Goal: Task Accomplishment & Management: Manage account settings

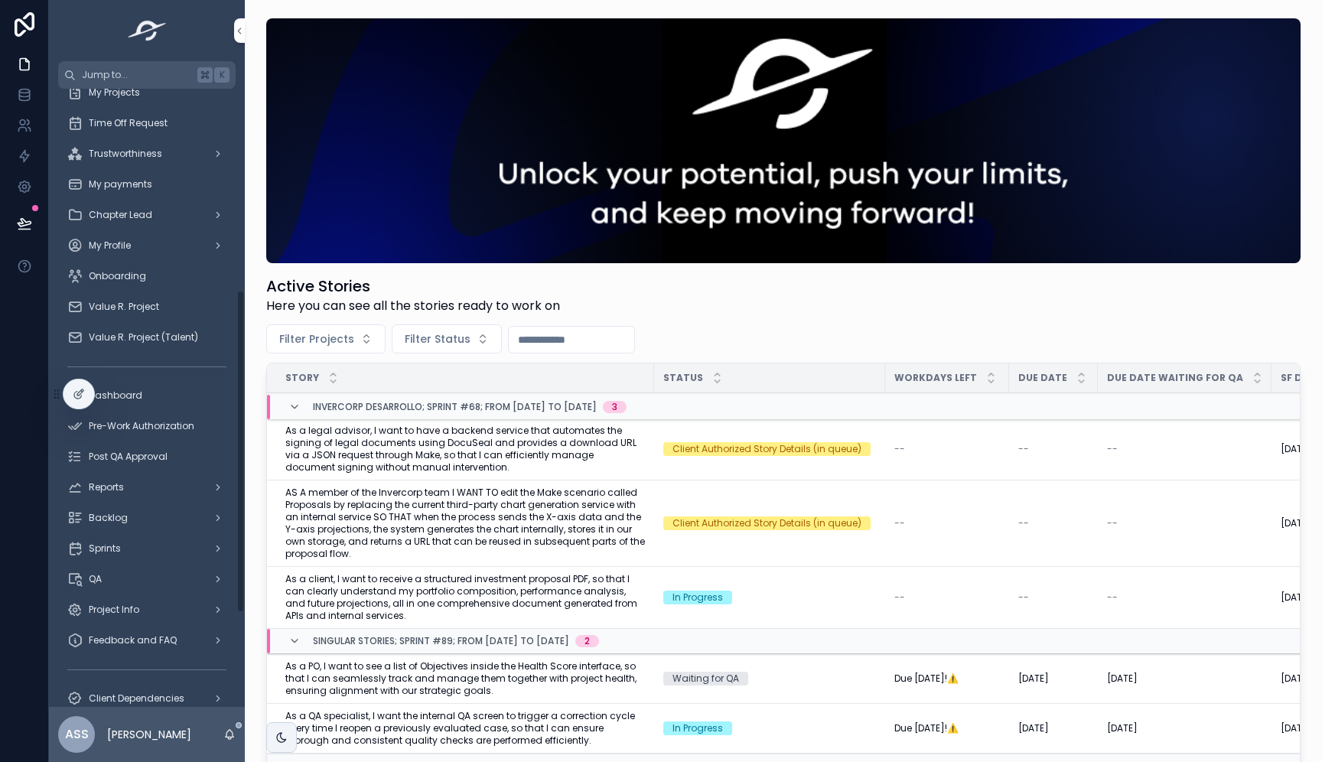
scroll to position [369, 0]
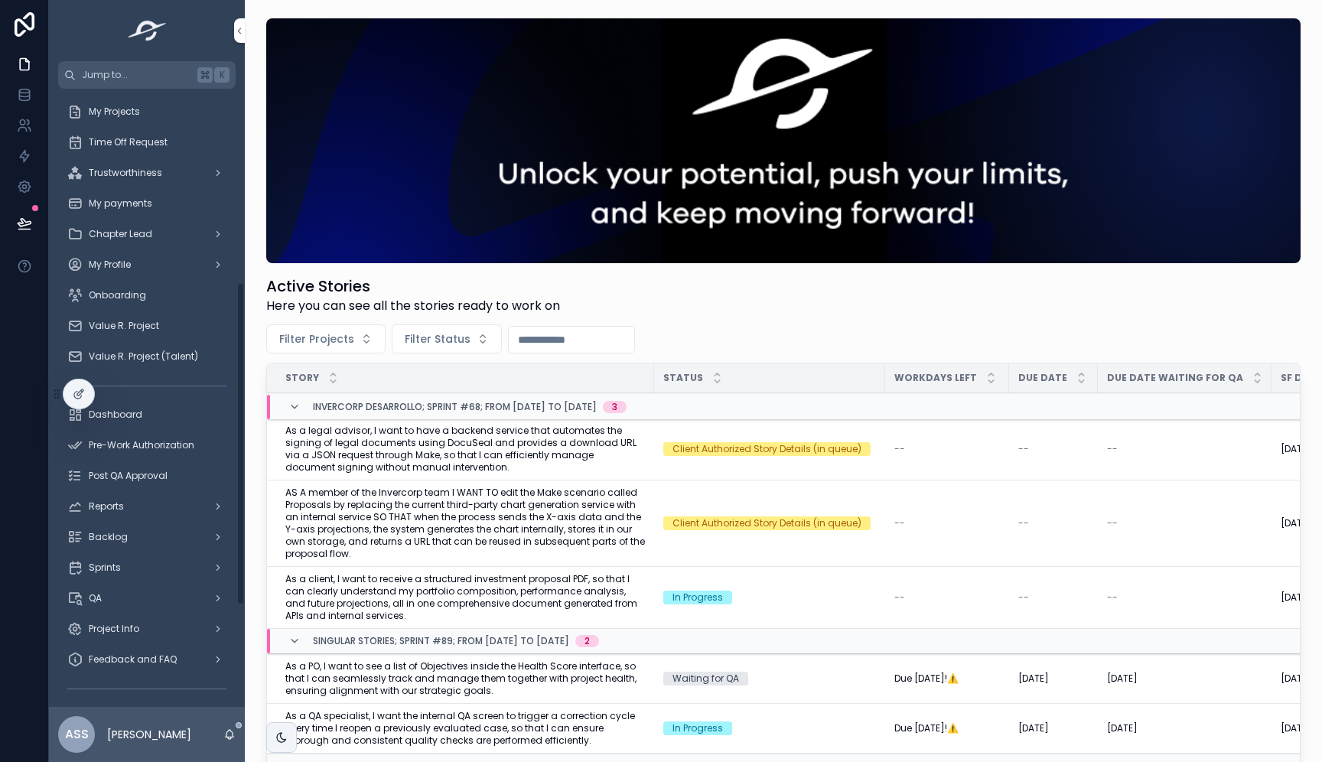
click at [125, 265] on span "My Profile" at bounding box center [110, 265] width 42 height 12
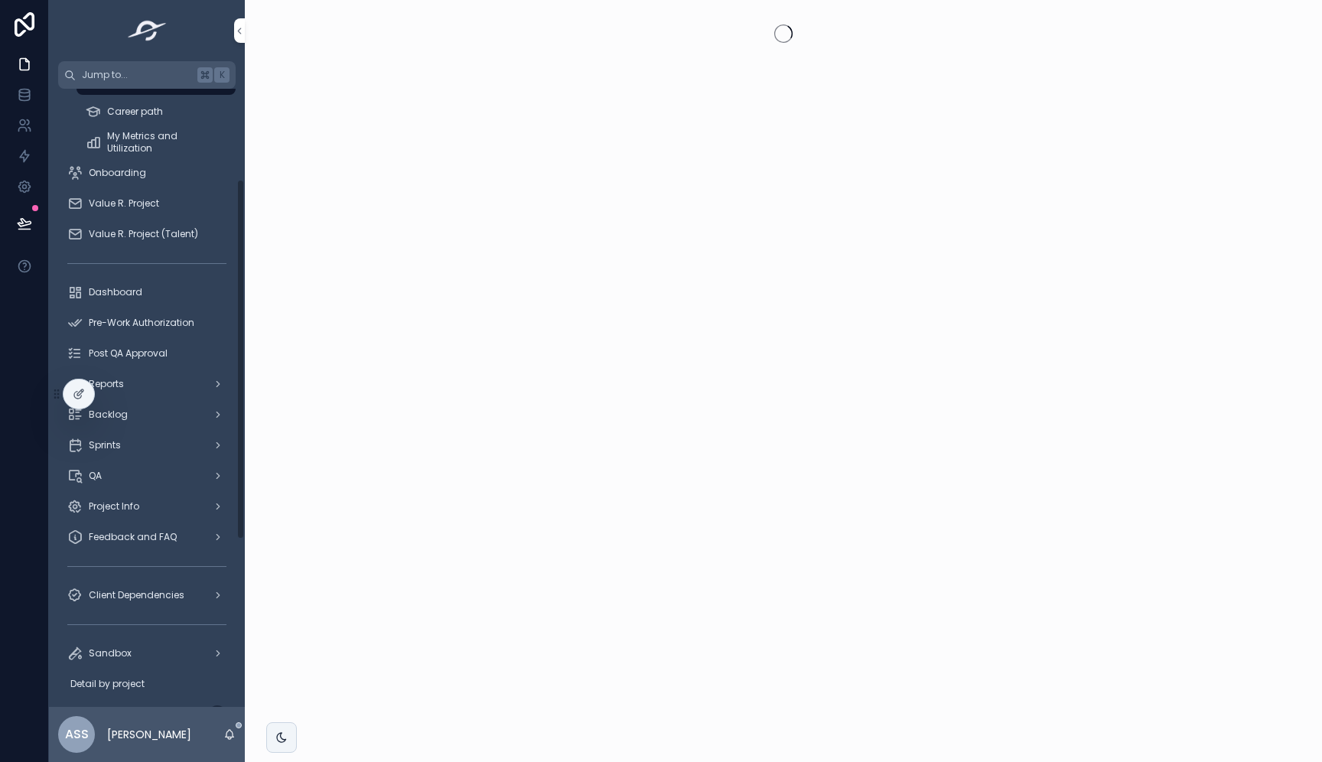
scroll to position [155, 0]
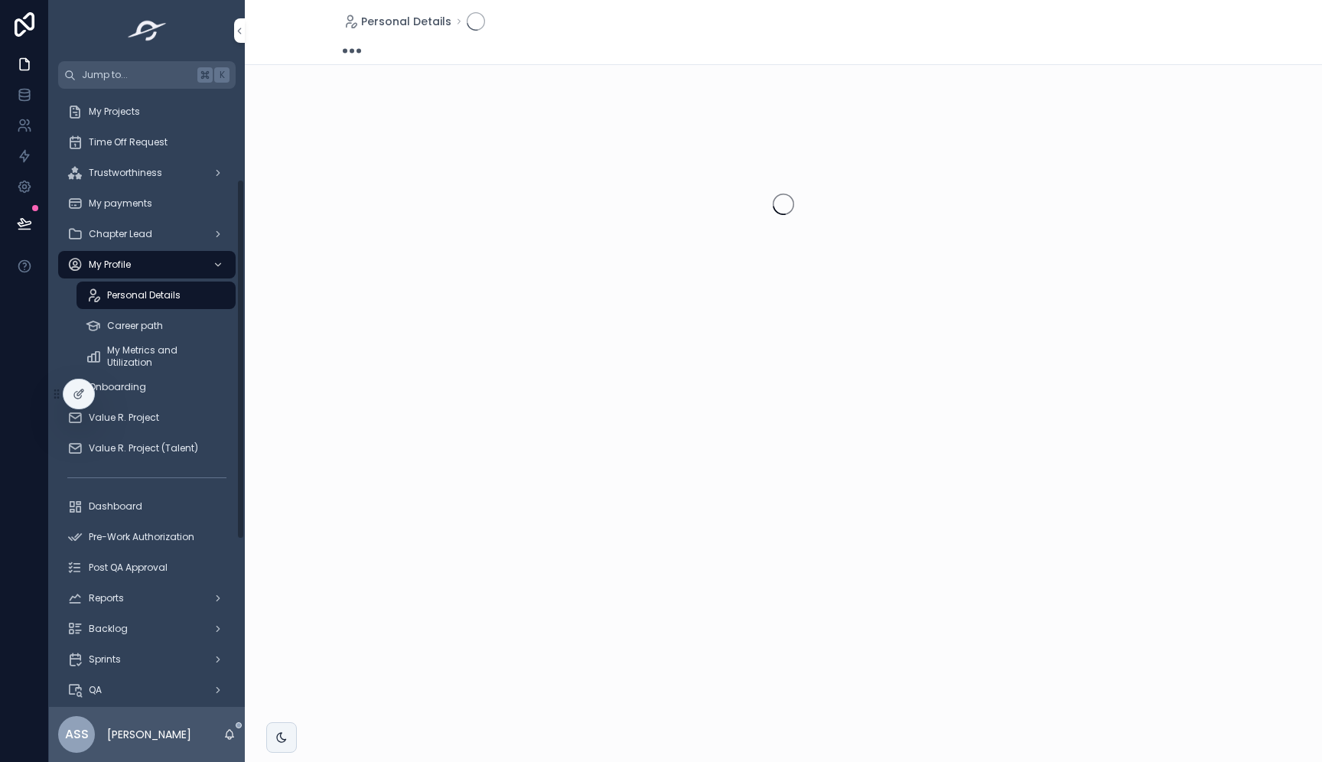
click at [124, 206] on span "My payments" at bounding box center [121, 203] width 64 height 12
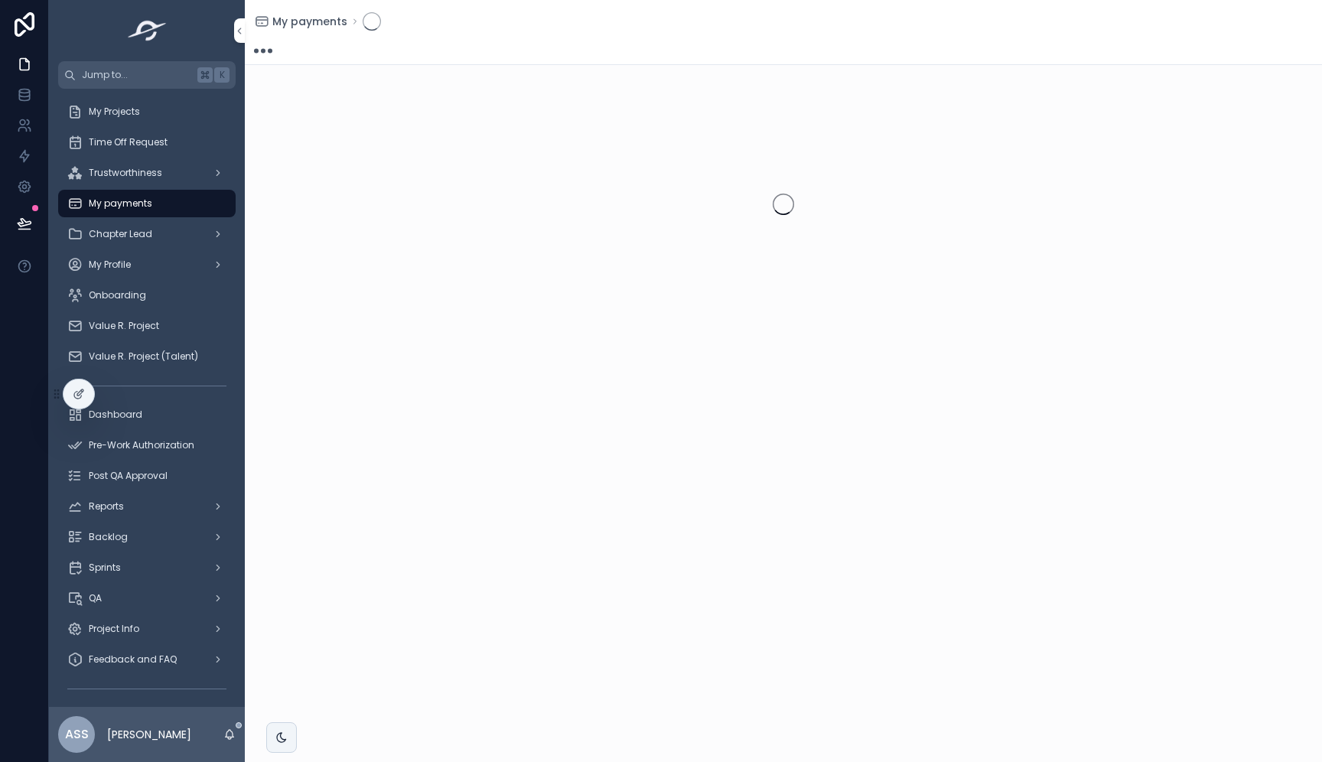
click at [129, 104] on div "My Projects" at bounding box center [146, 111] width 159 height 24
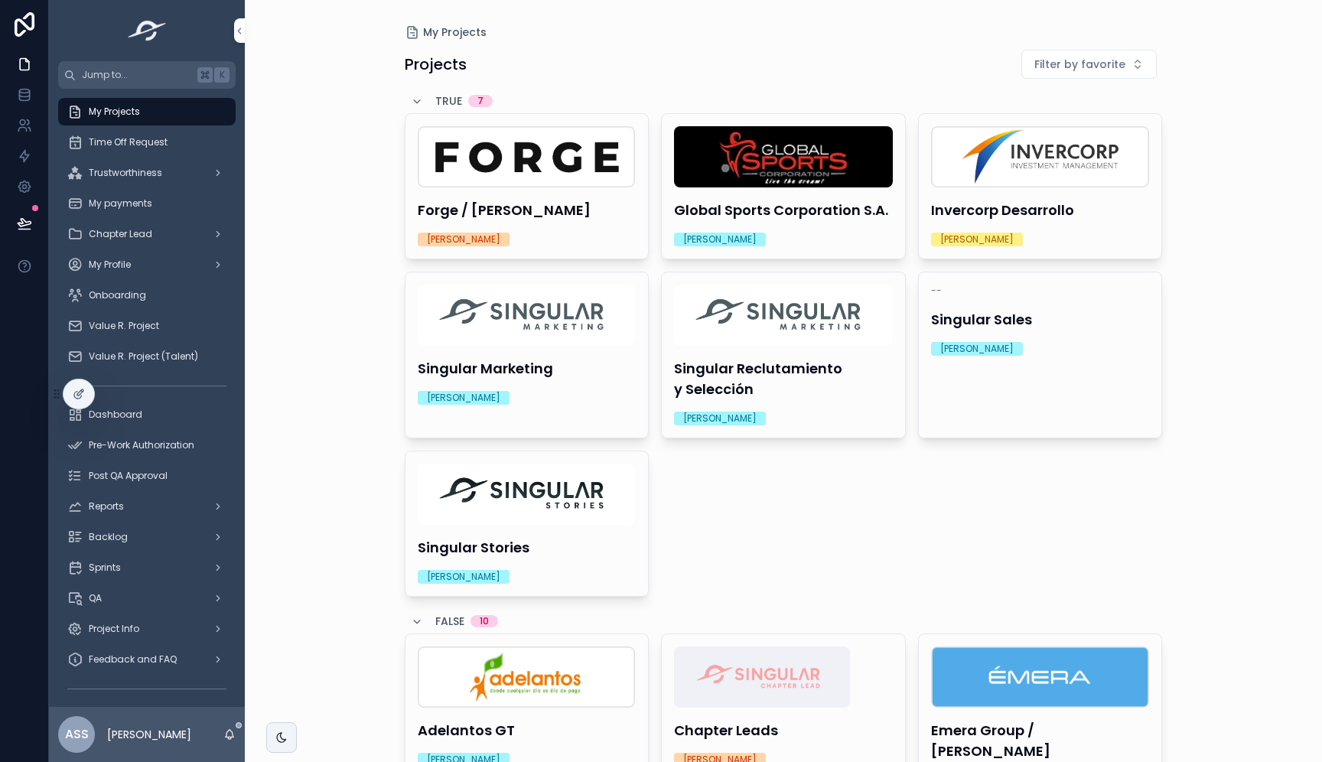
click at [1049, 242] on div "[PERSON_NAME]" at bounding box center [1040, 240] width 219 height 14
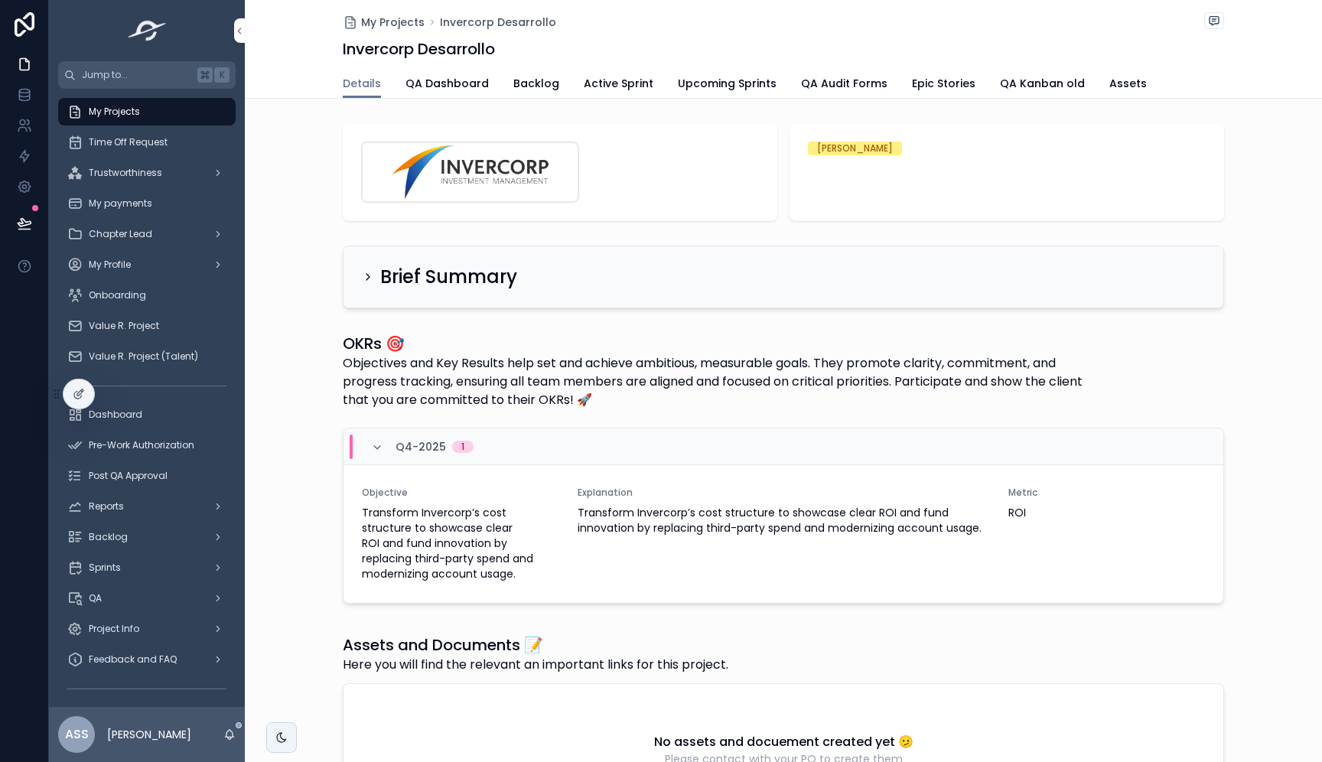
click at [520, 83] on span "Backlog" at bounding box center [536, 83] width 46 height 15
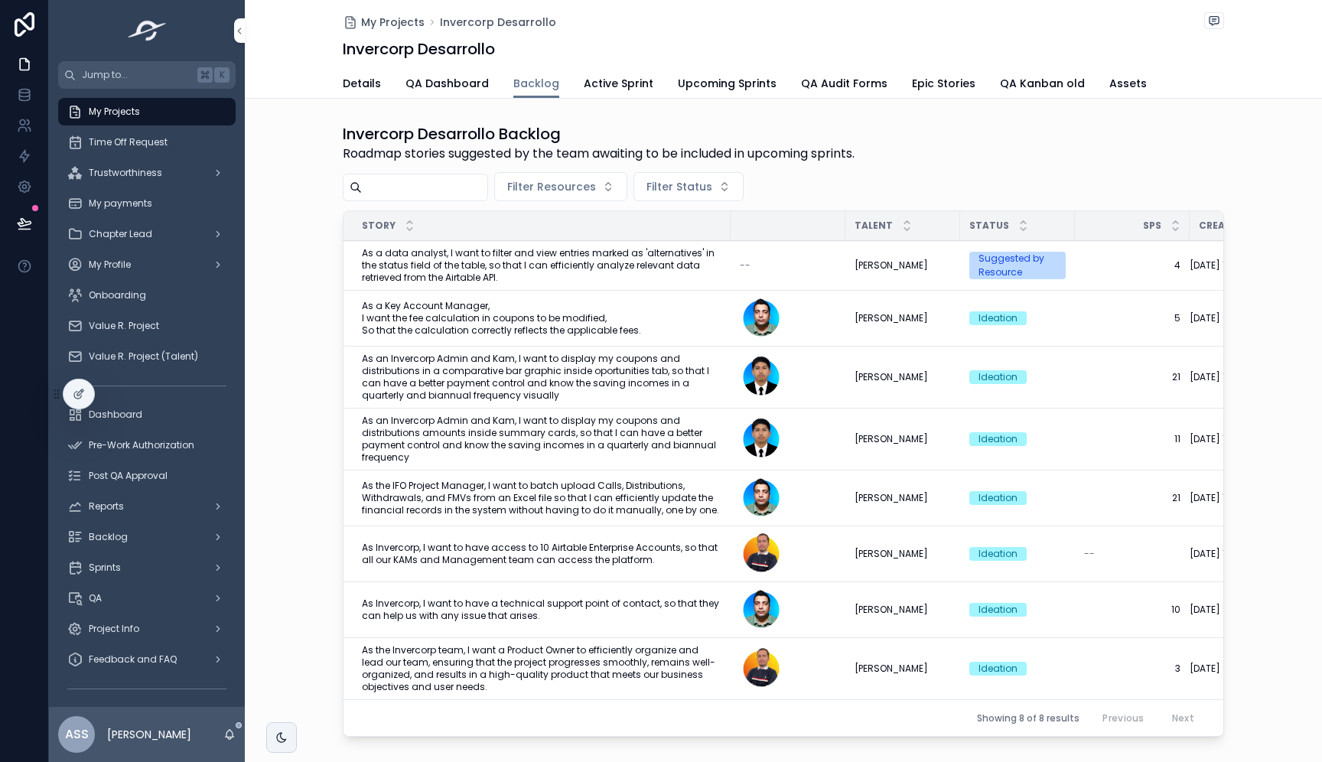
click at [142, 168] on span "Trustworthiness" at bounding box center [125, 173] width 73 height 12
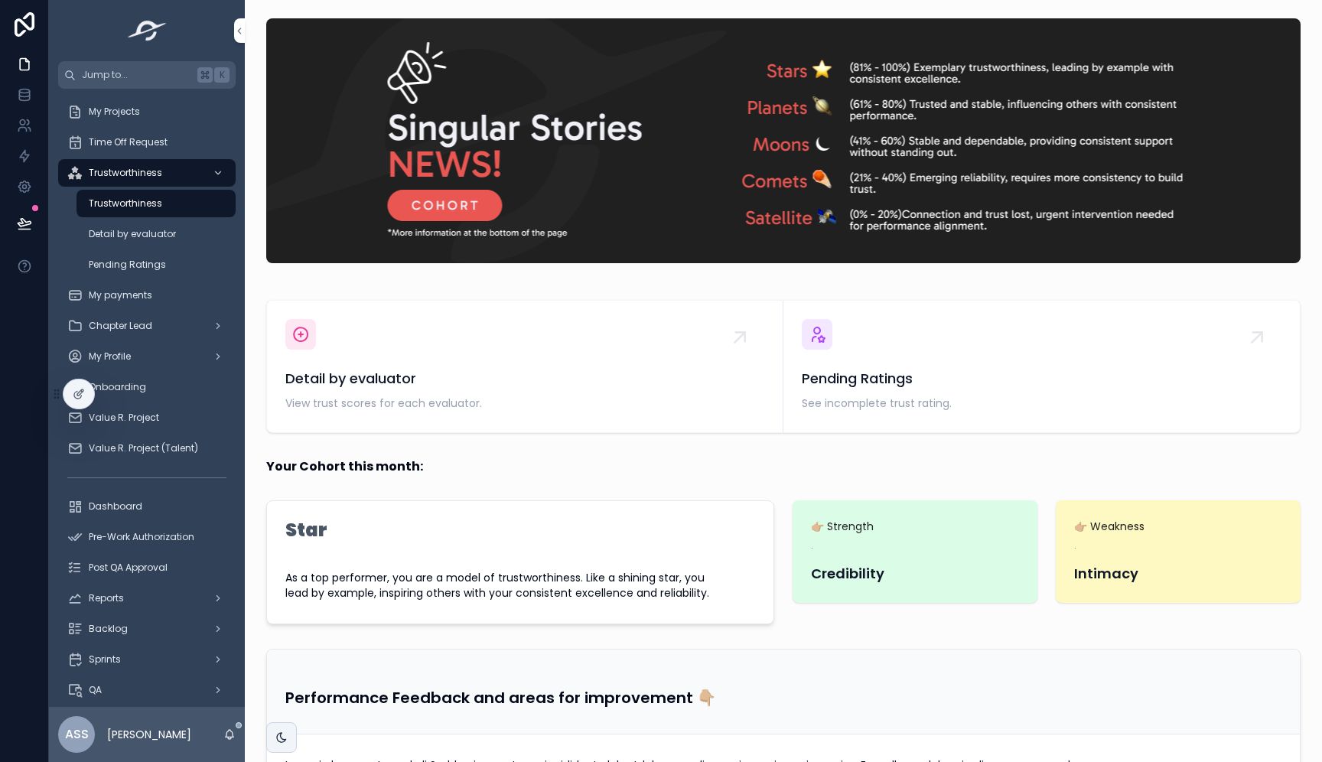
click at [127, 117] on div "My Projects" at bounding box center [146, 111] width 159 height 24
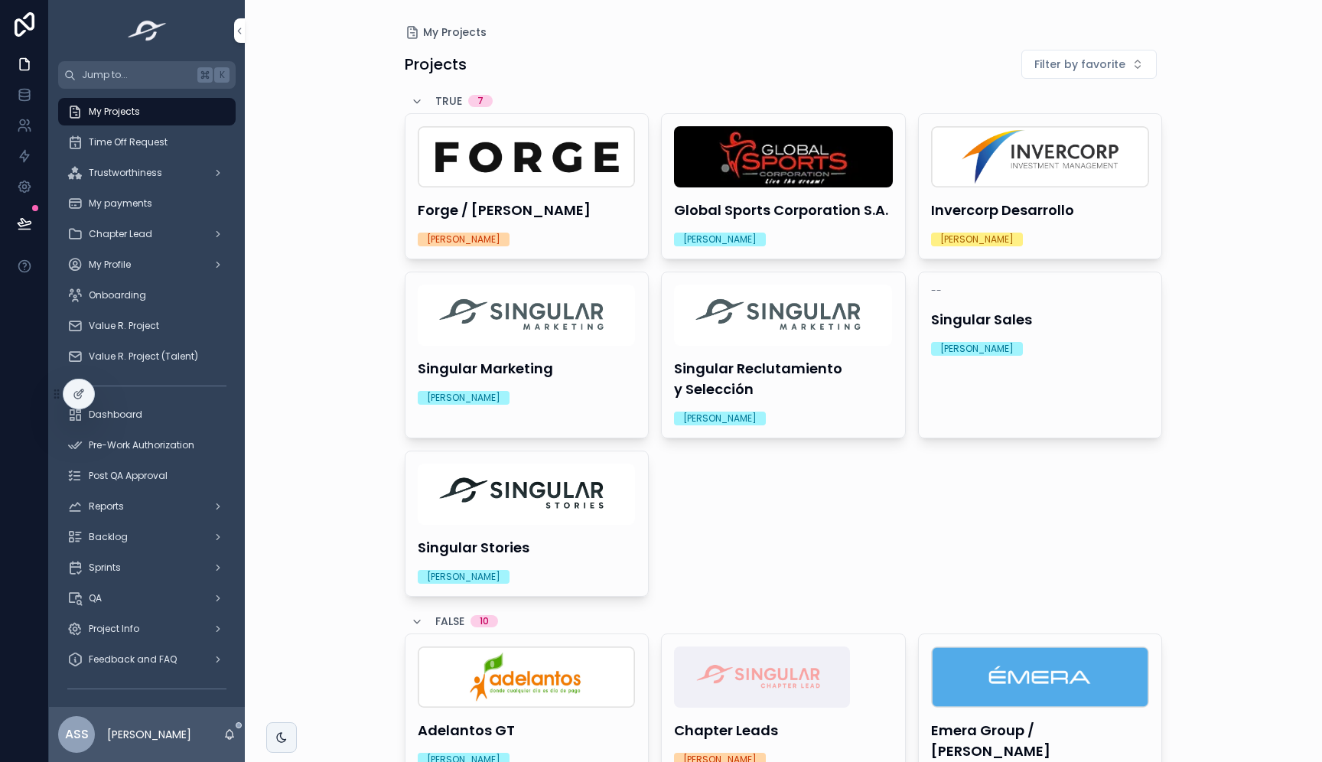
click at [143, 177] on span "Trustworthiness" at bounding box center [125, 173] width 73 height 12
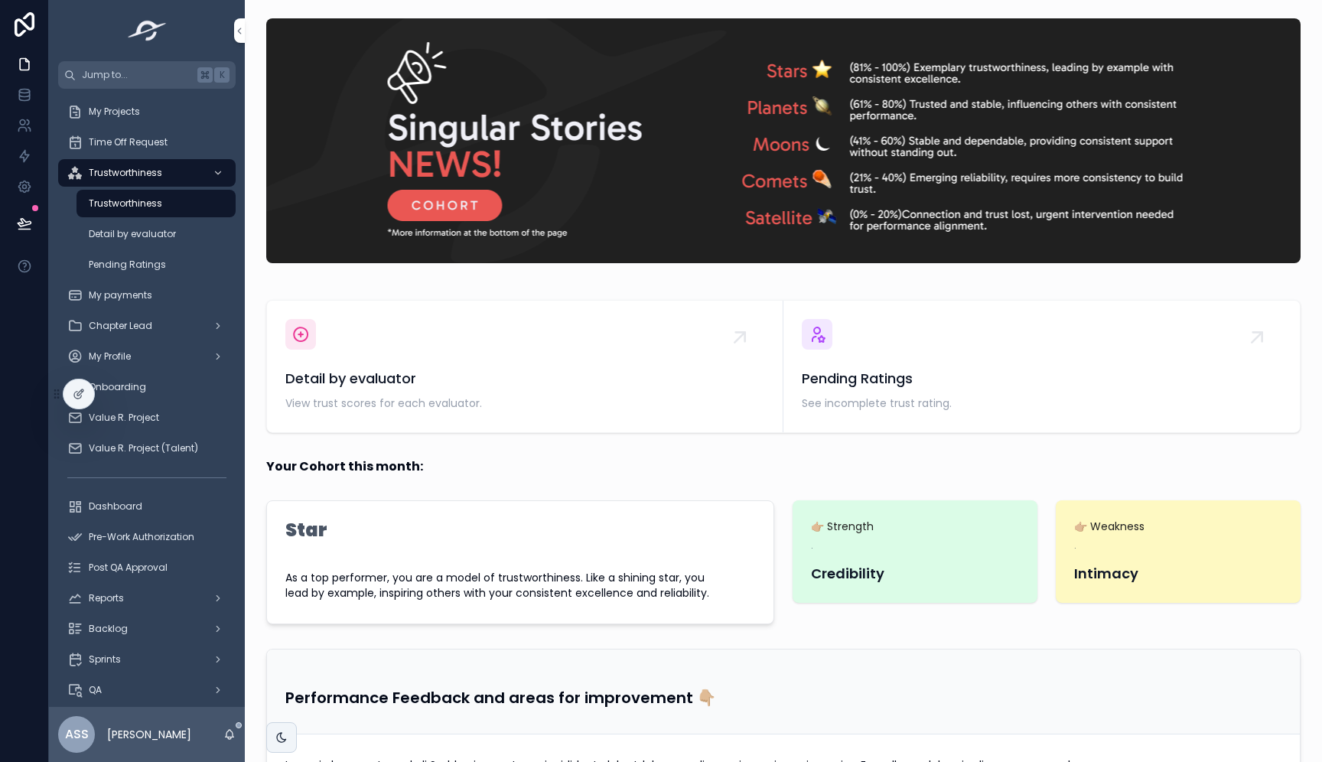
click at [136, 112] on span "My Projects" at bounding box center [114, 112] width 51 height 12
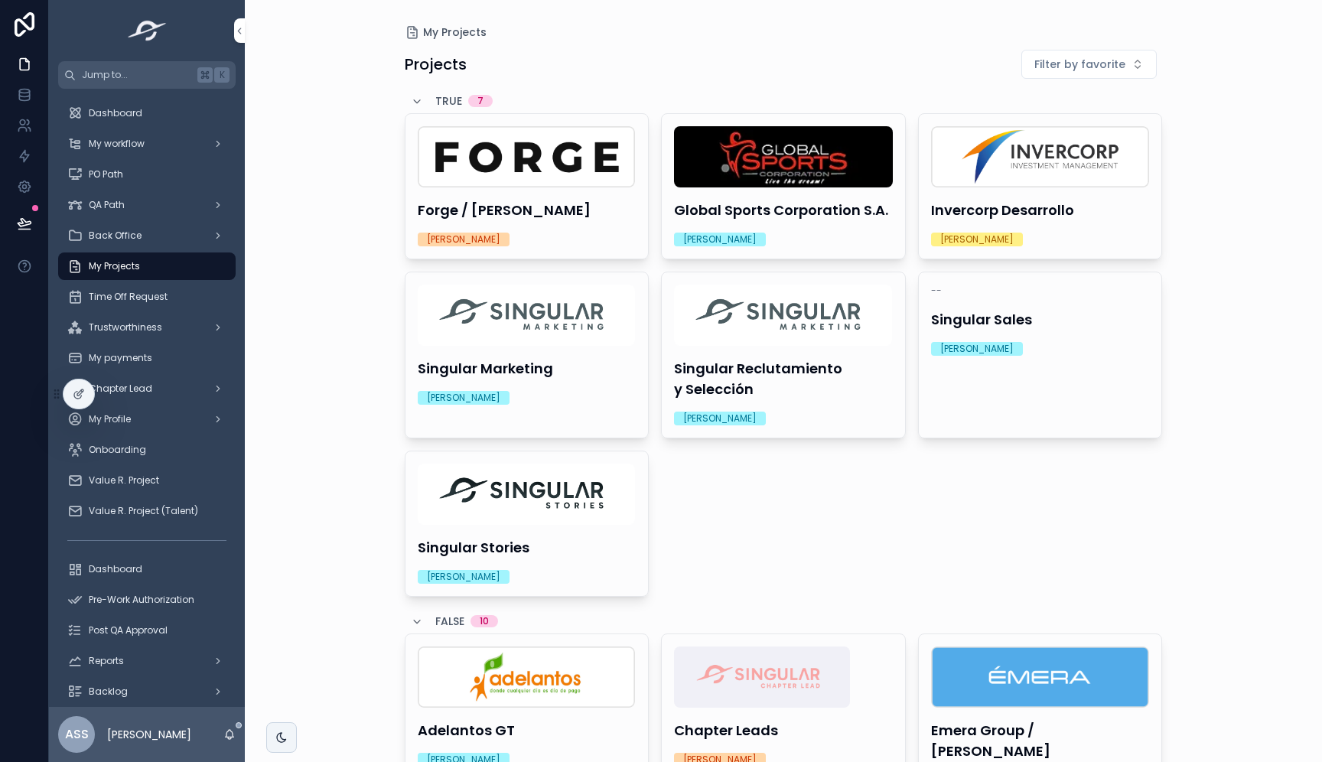
click at [135, 139] on span "My workflow" at bounding box center [117, 144] width 56 height 12
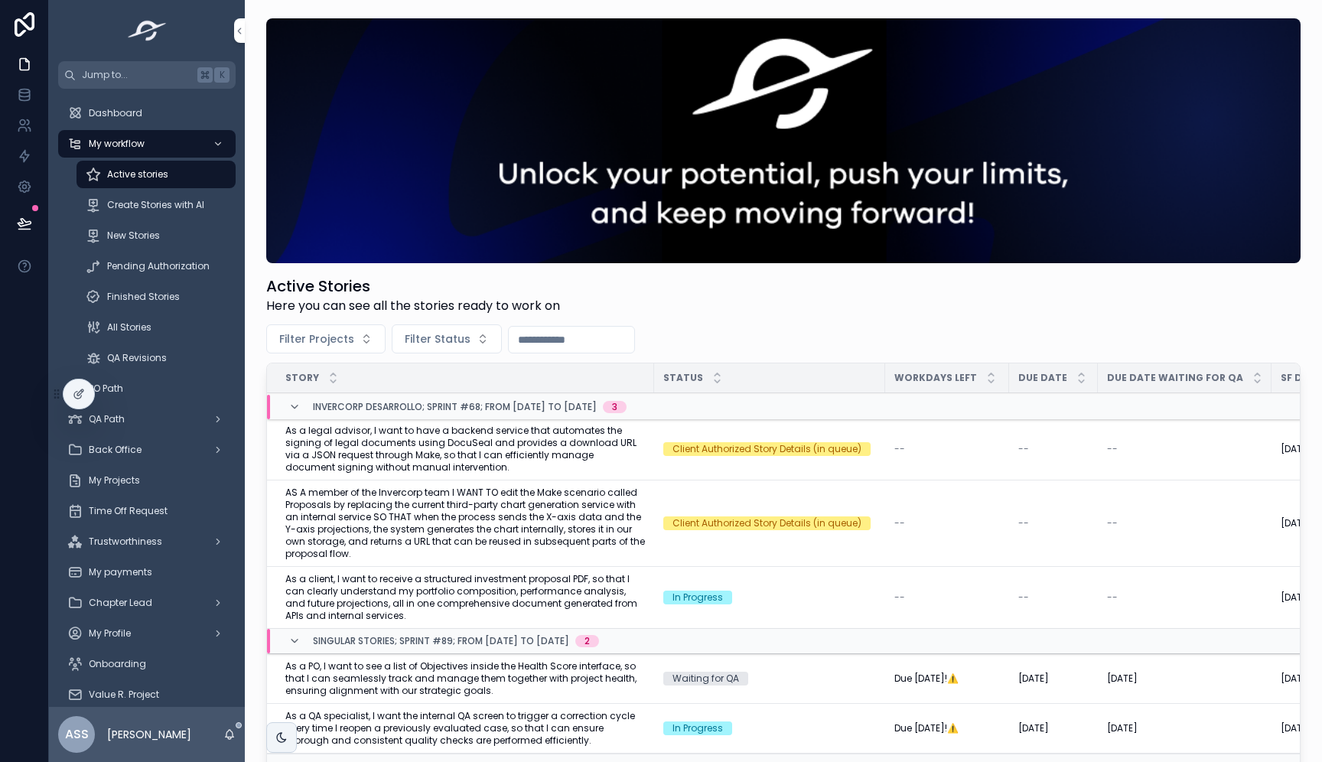
click at [153, 272] on span "Pending Authorization" at bounding box center [158, 266] width 103 height 12
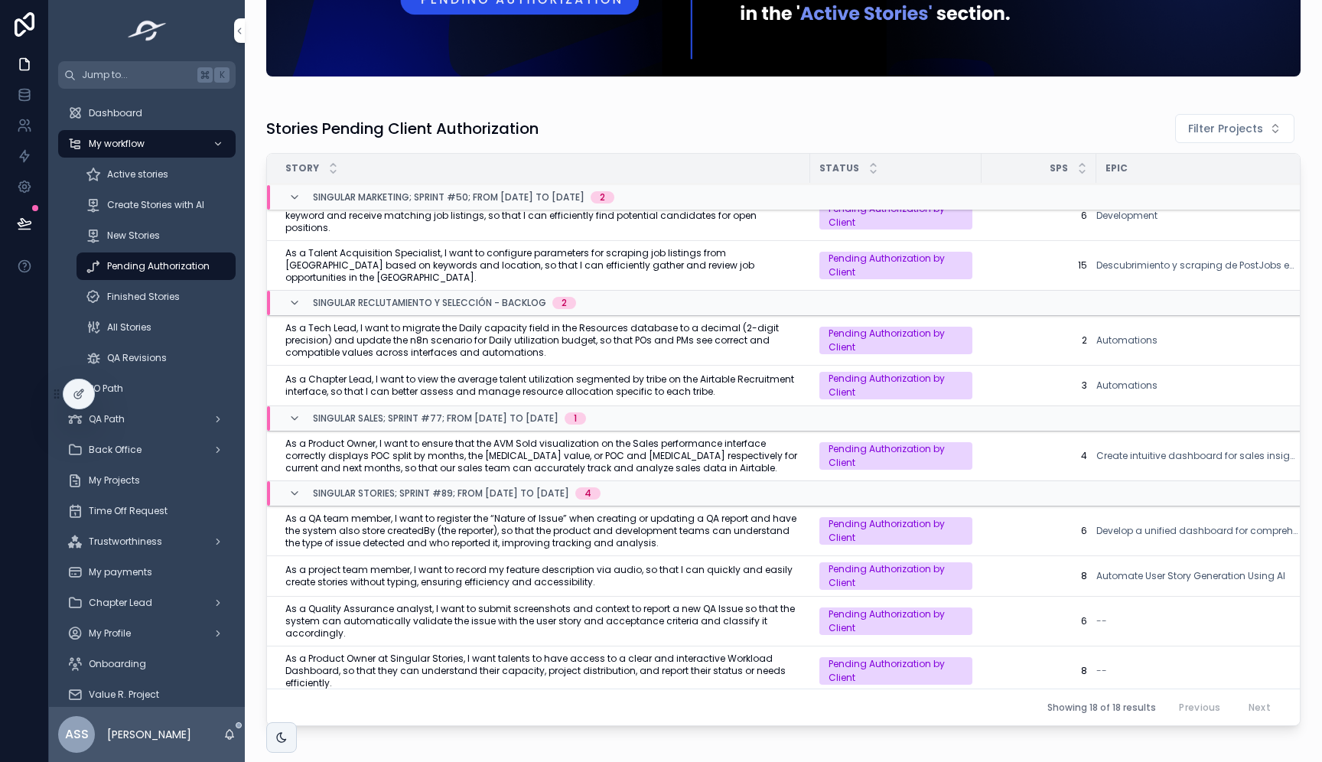
scroll to position [285, 0]
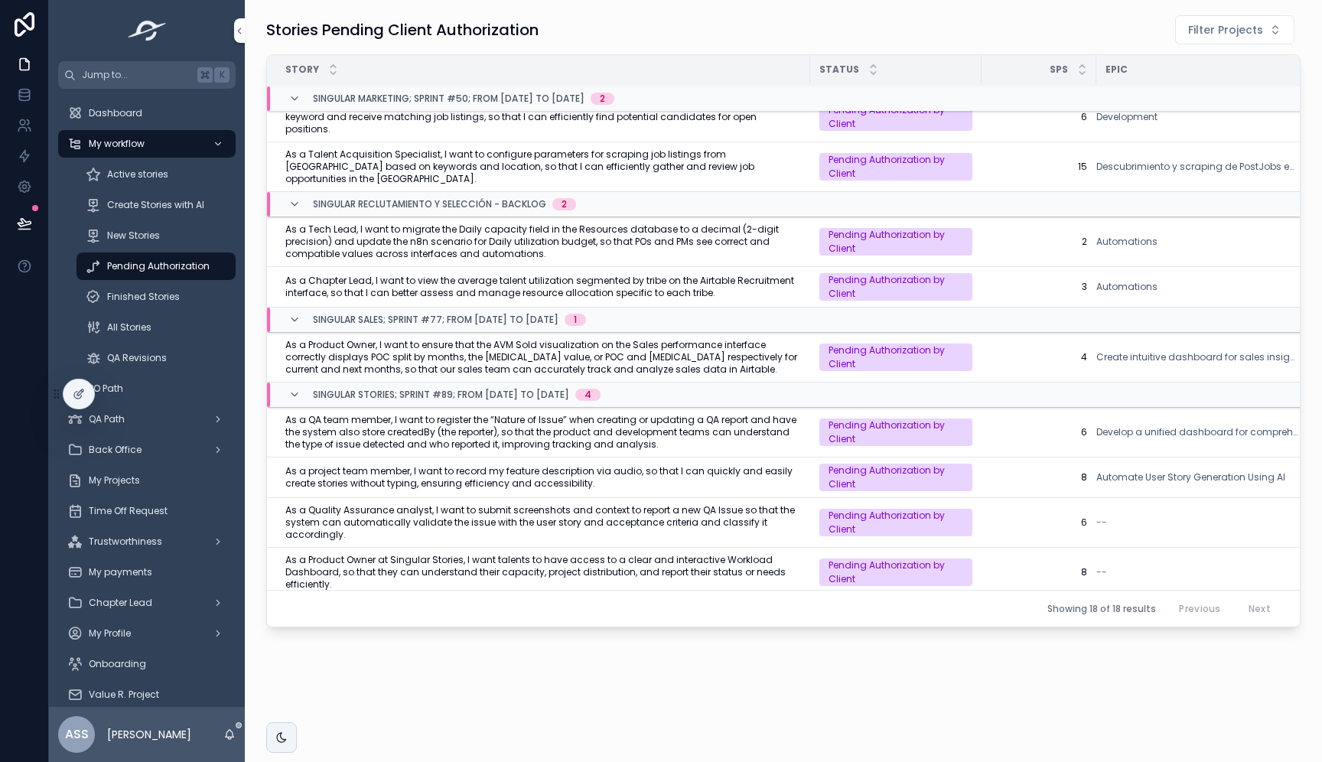
click at [129, 305] on div "Finished Stories" at bounding box center [156, 297] width 141 height 24
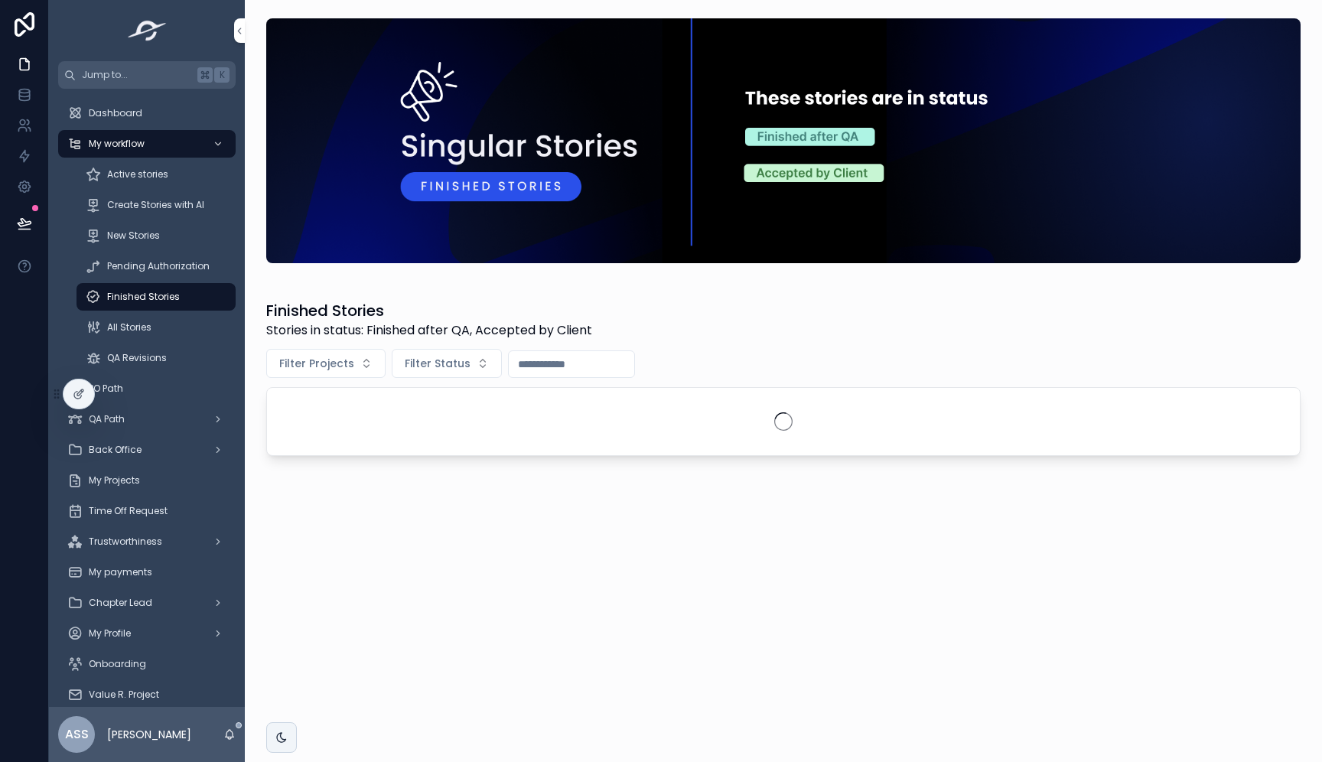
click at [133, 225] on div "New Stories" at bounding box center [156, 235] width 141 height 24
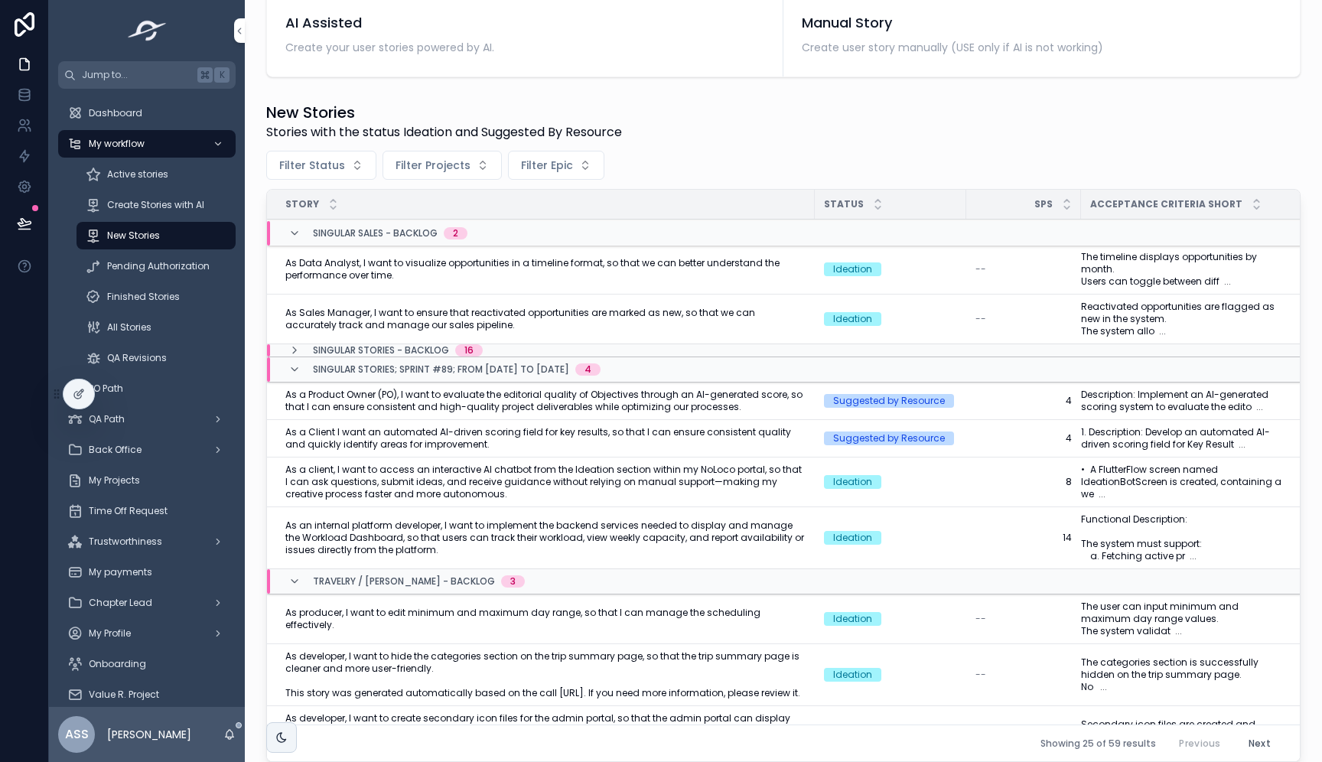
scroll to position [357, 0]
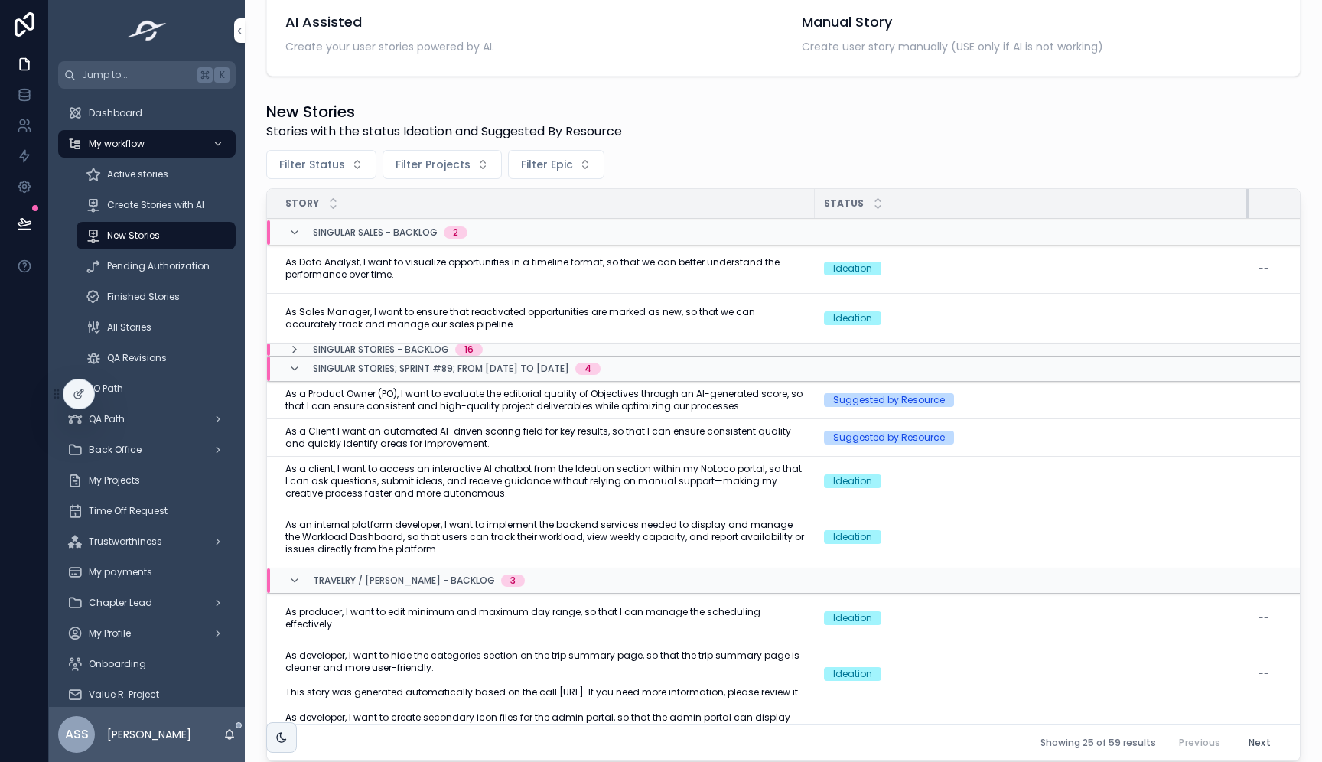
drag, startPoint x: 964, startPoint y: 204, endPoint x: 1247, endPoint y: 223, distance: 283.8
click at [1247, 223] on table "Story Status SPs Acceptance Criteria Short Singular Sales - Backlog 2 As Data A…" at bounding box center [926, 478] width 1318 height 578
click at [292, 228] on icon "scrollable content" at bounding box center [294, 233] width 12 height 12
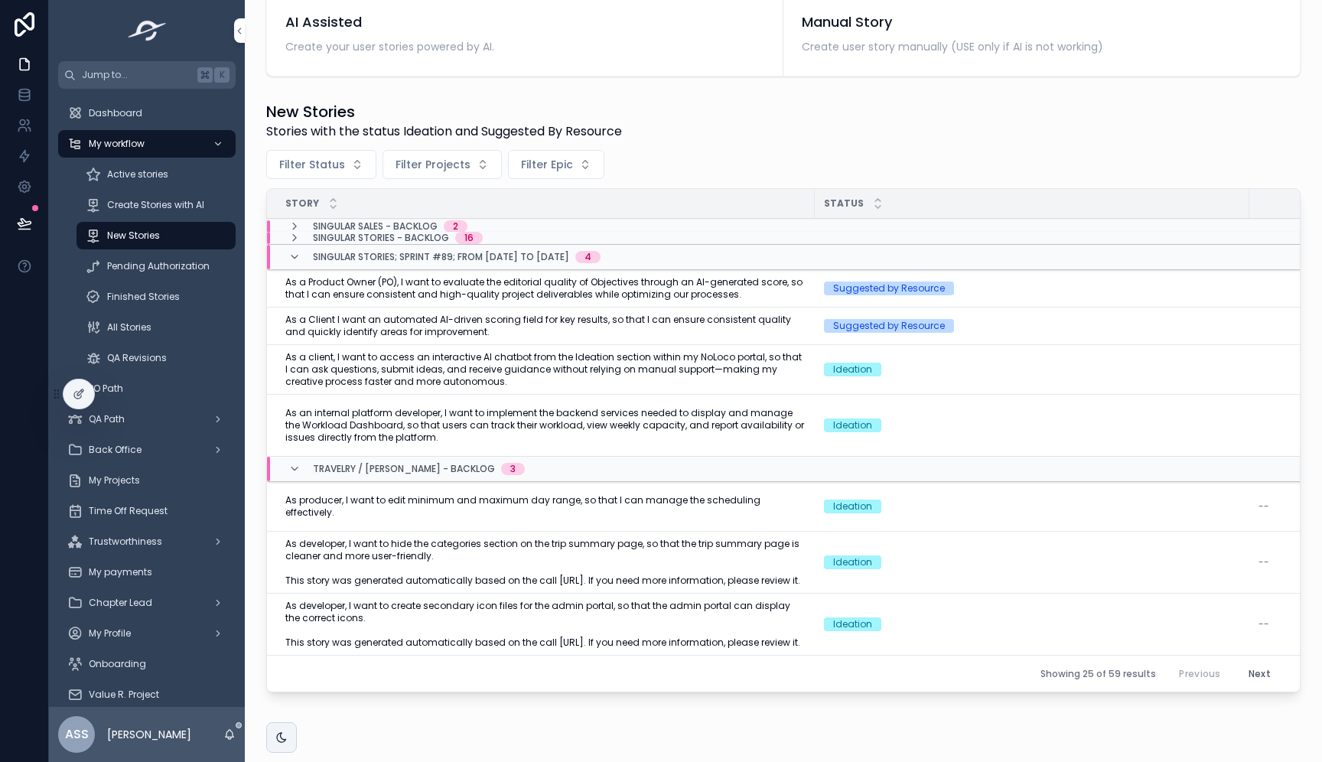
click at [295, 260] on icon "scrollable content" at bounding box center [294, 257] width 12 height 12
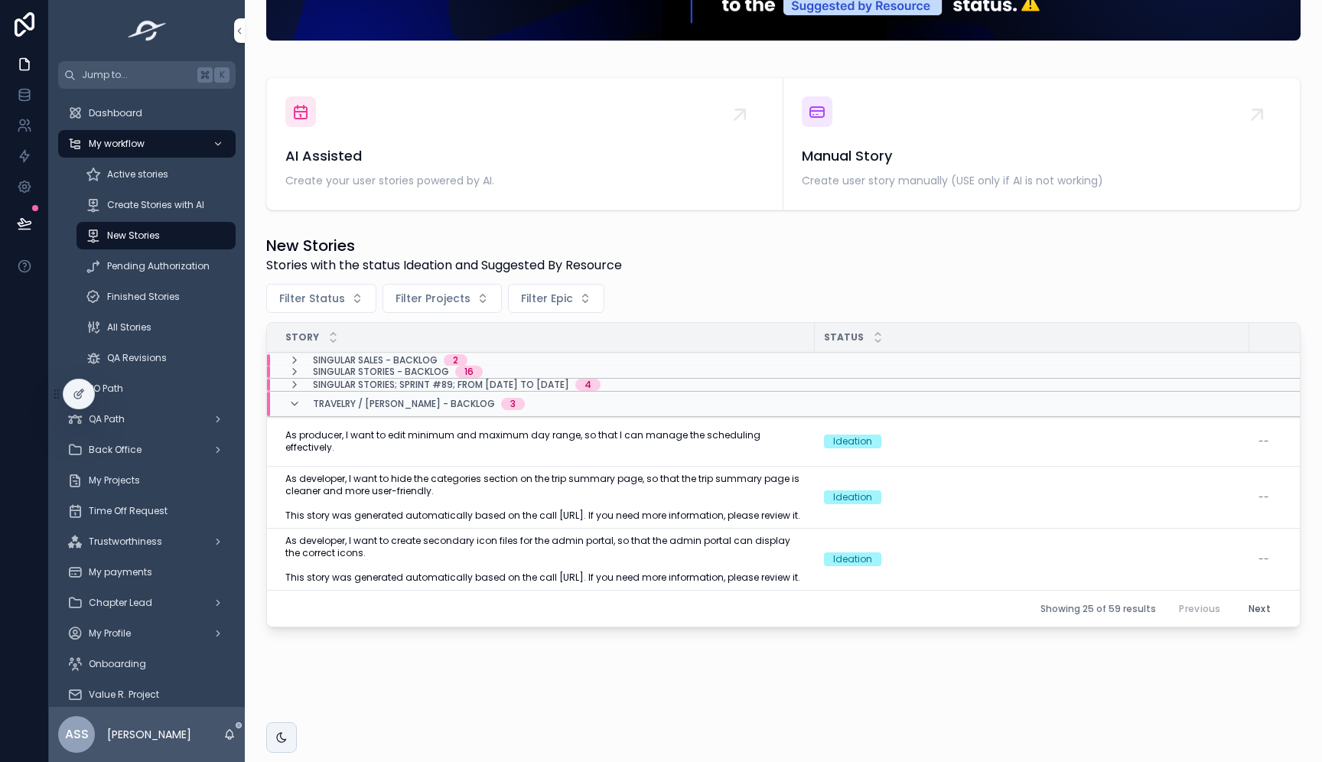
click at [292, 398] on icon "scrollable content" at bounding box center [294, 404] width 12 height 12
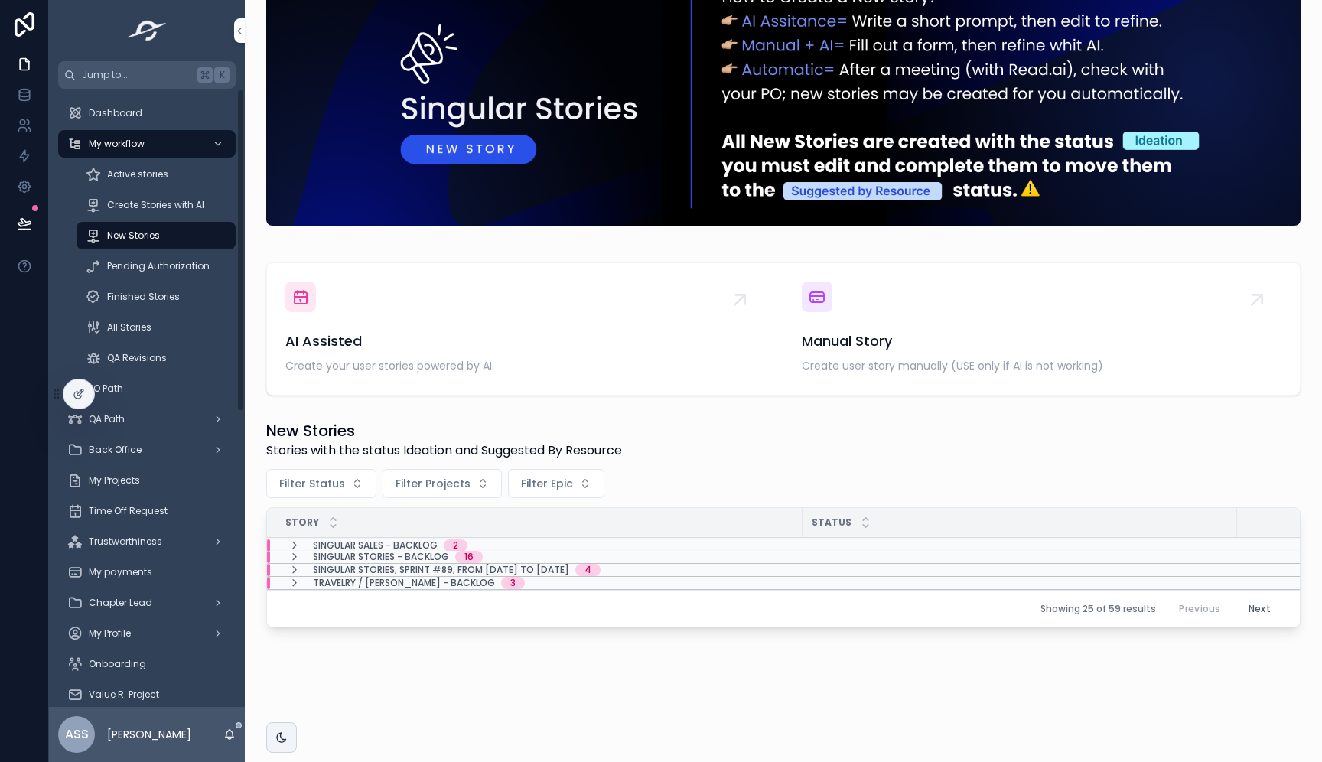
click at [158, 265] on span "Pending Authorization" at bounding box center [158, 266] width 103 height 12
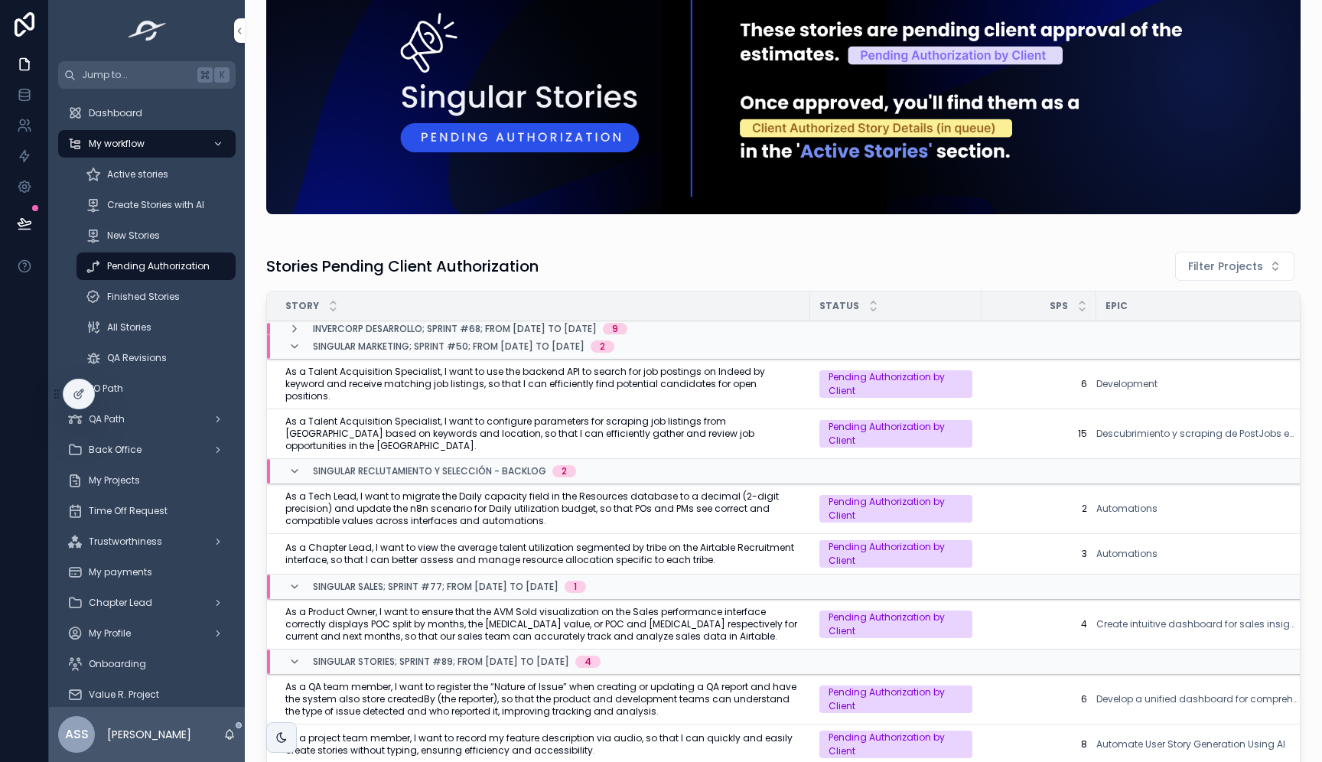
click at [292, 345] on icon "scrollable content" at bounding box center [294, 347] width 12 height 12
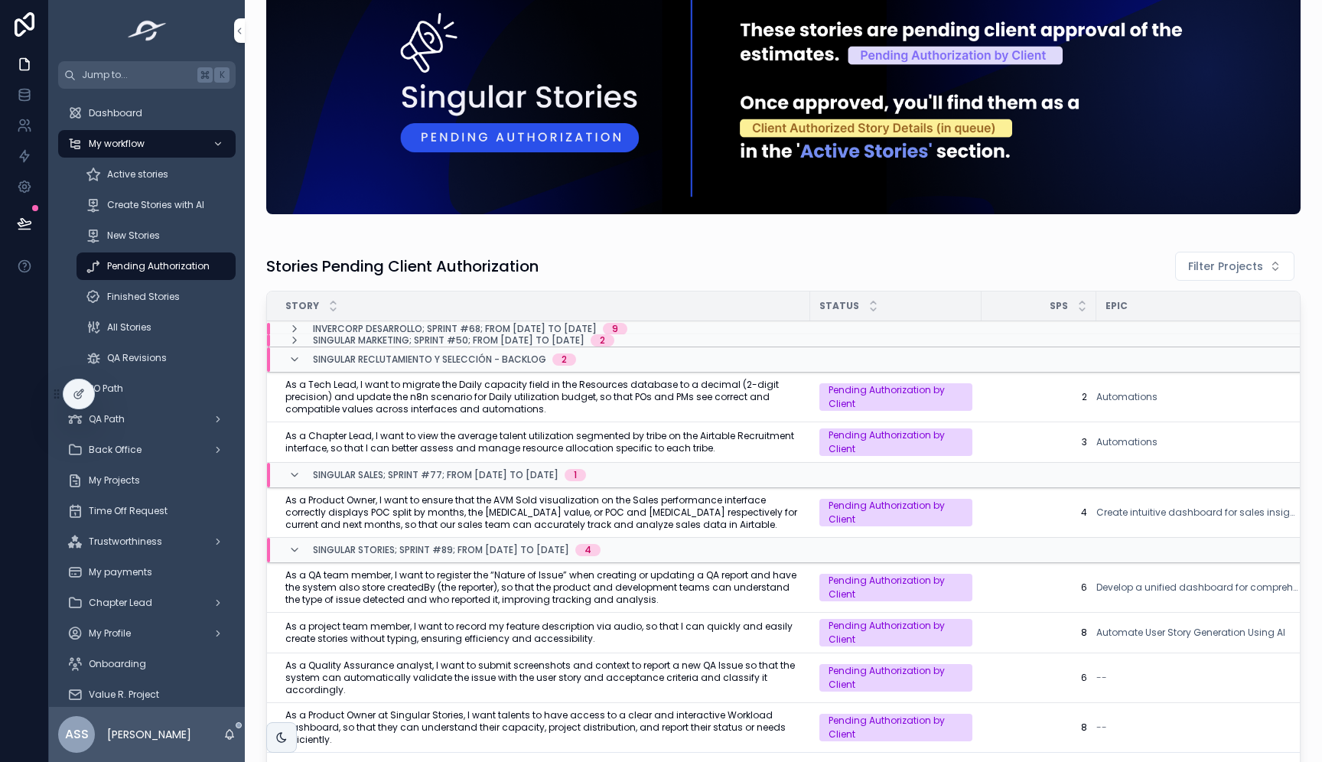
click at [295, 366] on div "Singular Reclutamiento y Selección - Backlog 2" at bounding box center [432, 359] width 288 height 24
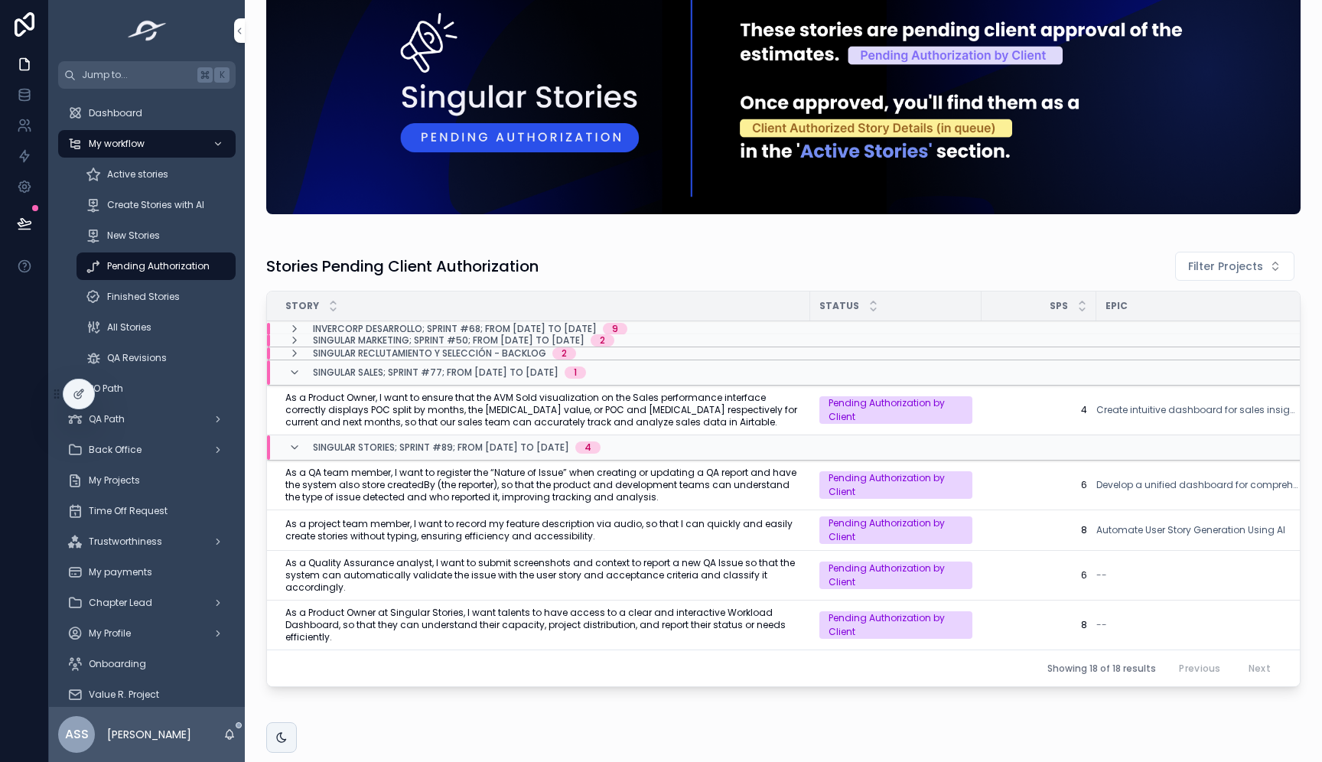
click at [293, 373] on icon "scrollable content" at bounding box center [294, 373] width 12 height 12
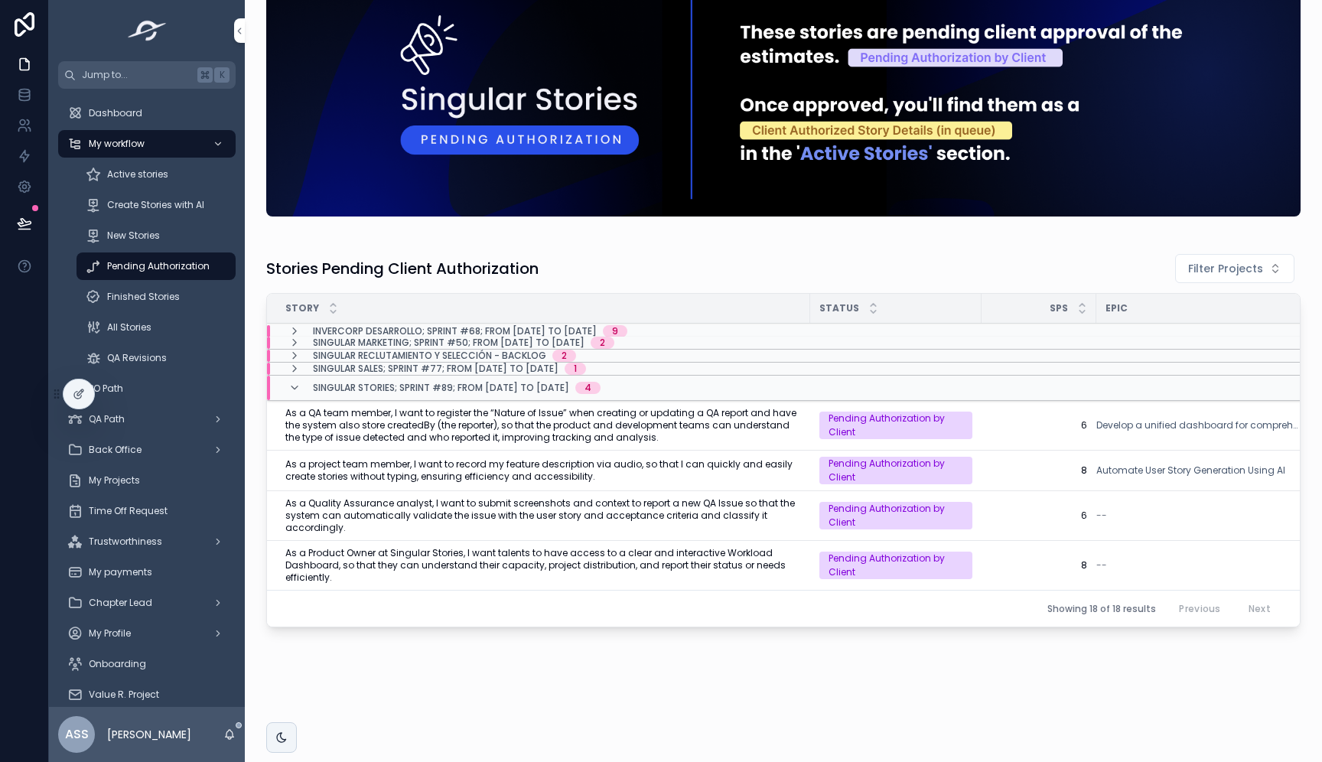
click at [294, 389] on icon "scrollable content" at bounding box center [294, 388] width 12 height 12
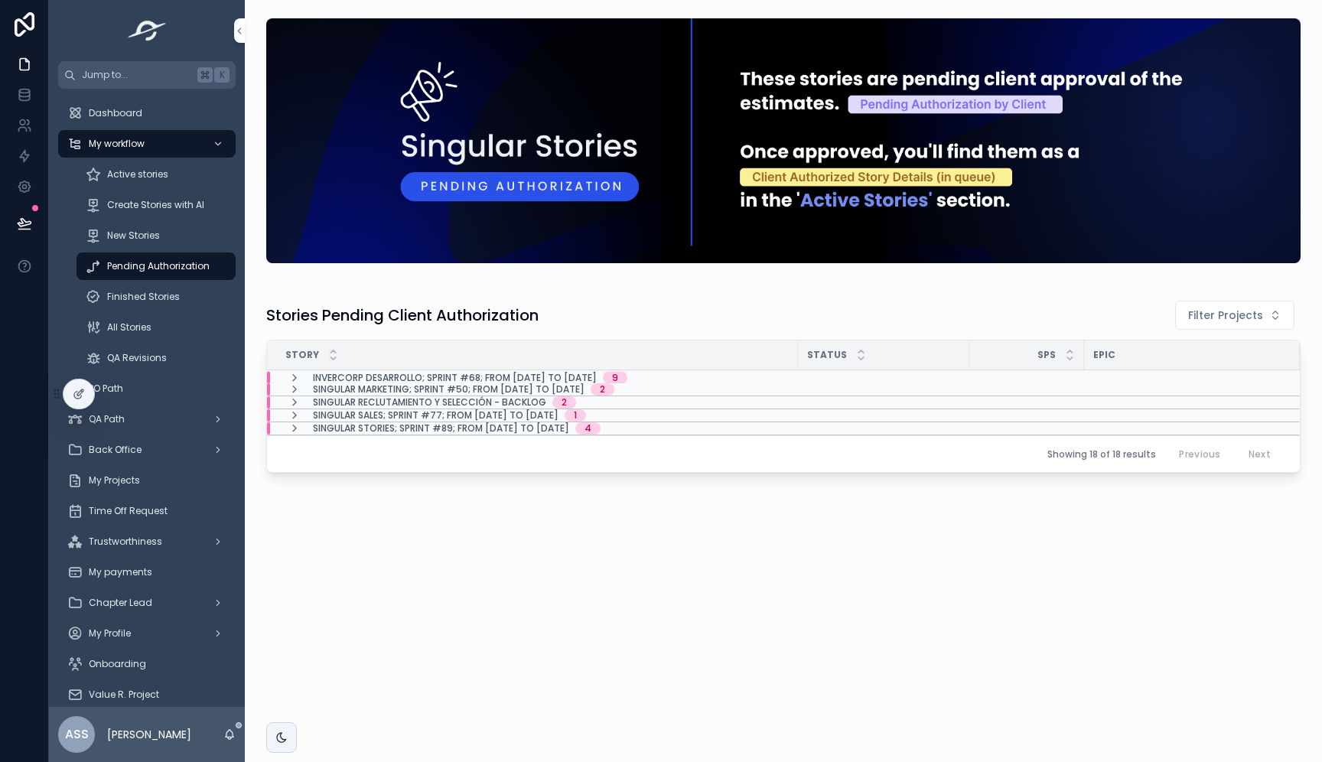
click at [295, 376] on icon "scrollable content" at bounding box center [294, 378] width 12 height 12
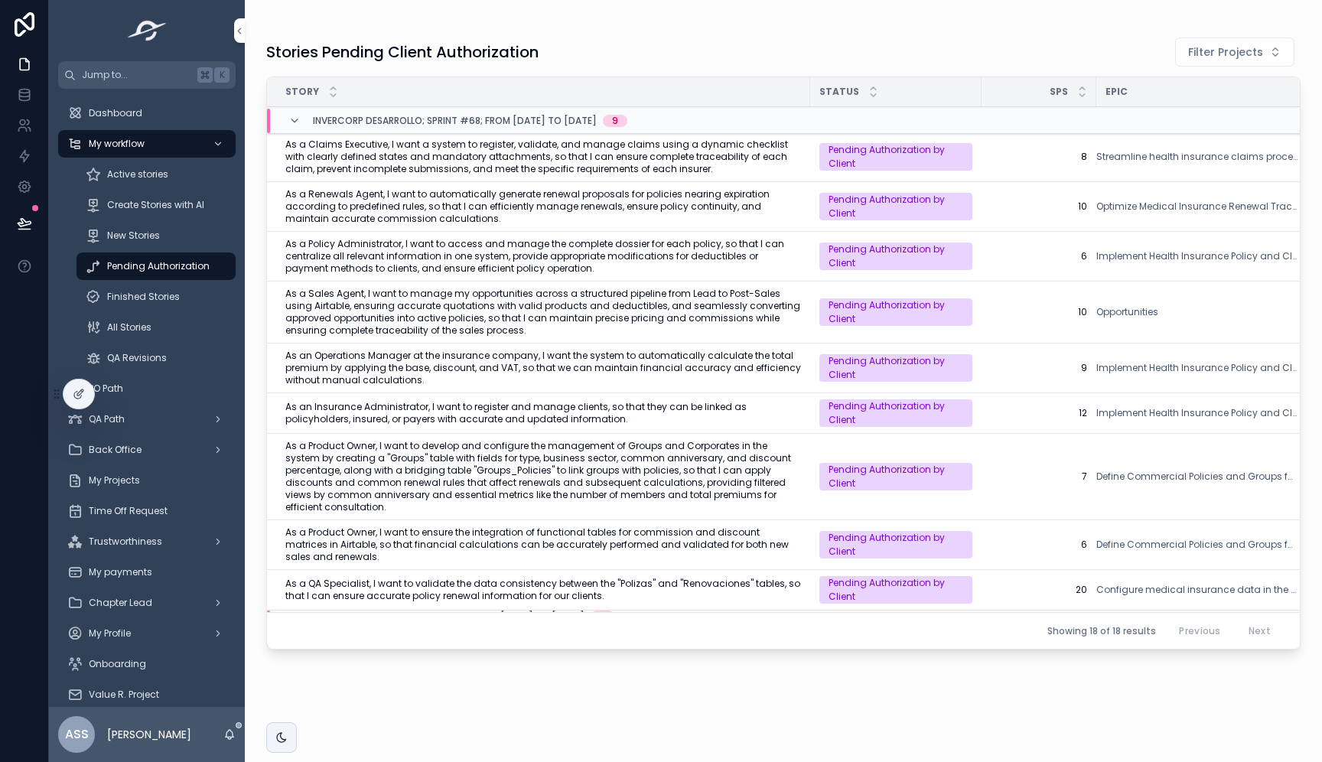
scroll to position [228, 0]
